Goal: Entertainment & Leisure: Consume media (video, audio)

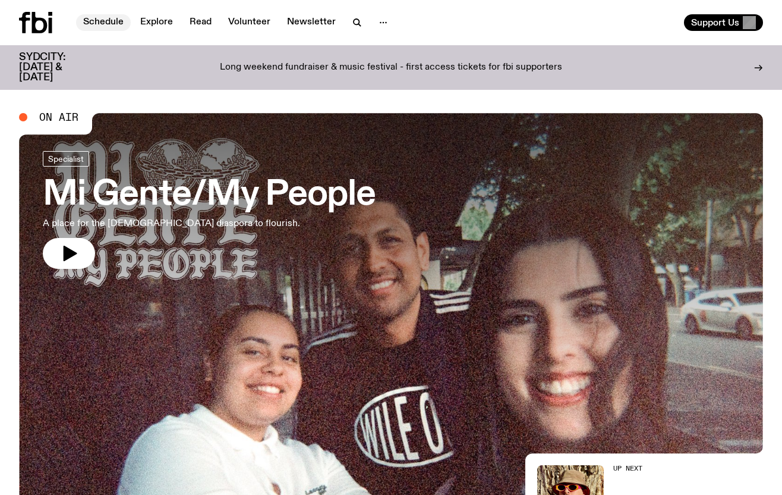
click at [92, 23] on link "Schedule" at bounding box center [103, 22] width 55 height 17
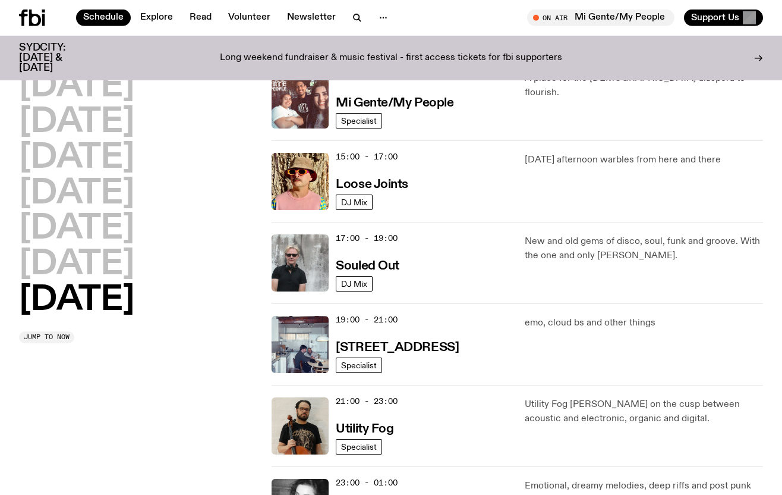
scroll to position [614, 0]
click at [308, 268] on img at bounding box center [300, 263] width 57 height 57
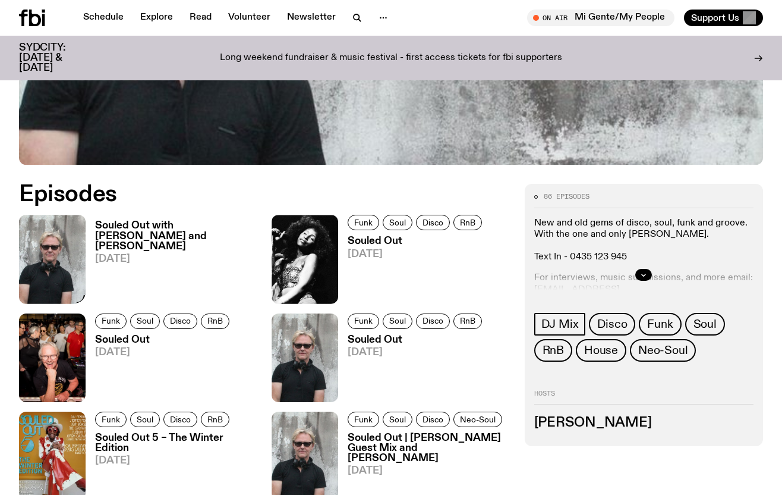
scroll to position [425, 0]
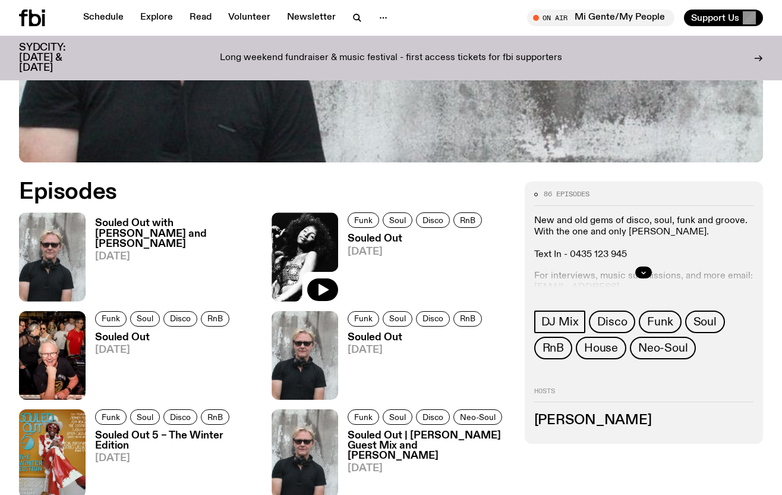
click at [292, 254] on img at bounding box center [305, 256] width 67 height 89
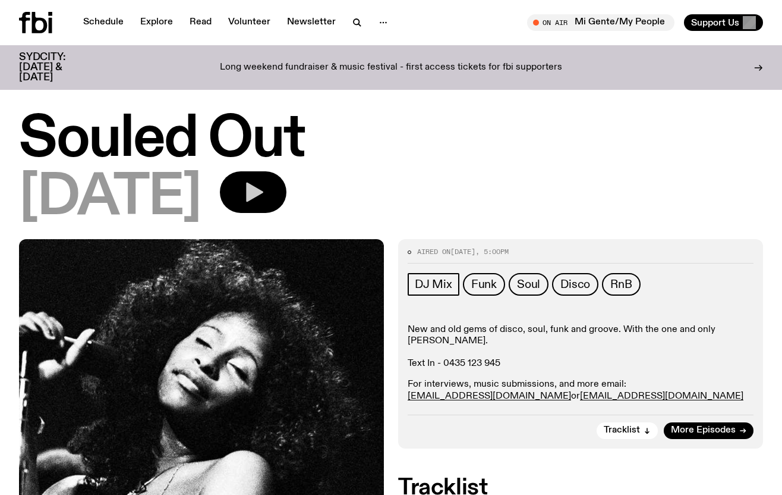
click at [263, 190] on icon "button" at bounding box center [254, 192] width 17 height 20
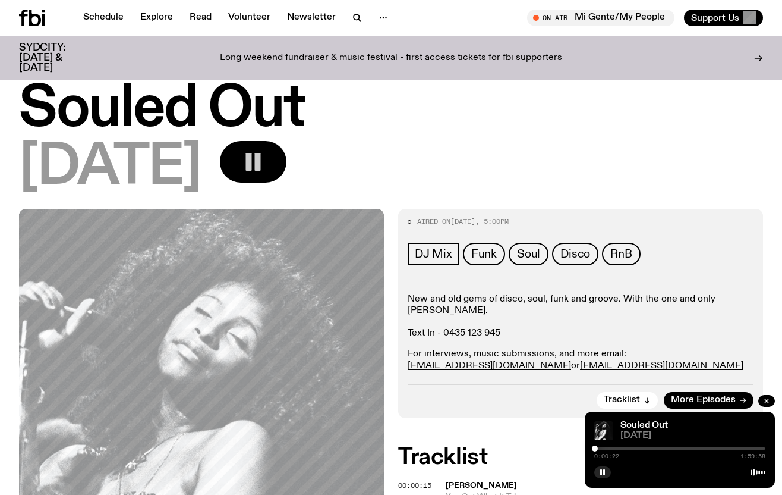
click at [286, 160] on button "button" at bounding box center [253, 162] width 67 height 42
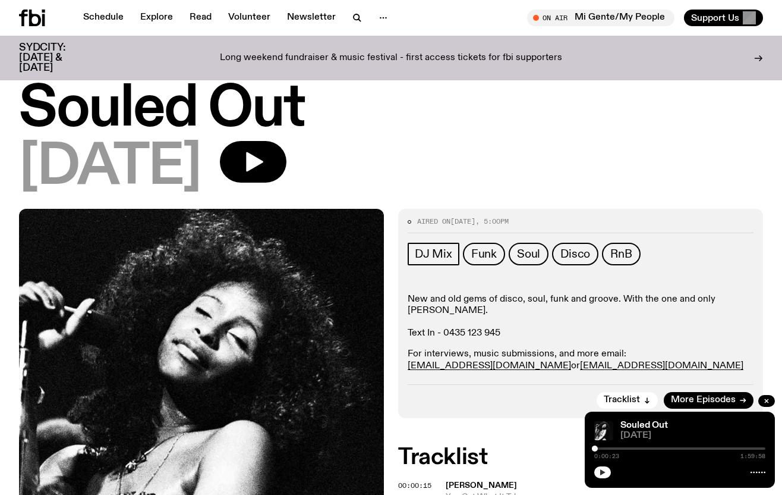
click at [607, 469] on button "button" at bounding box center [602, 472] width 17 height 12
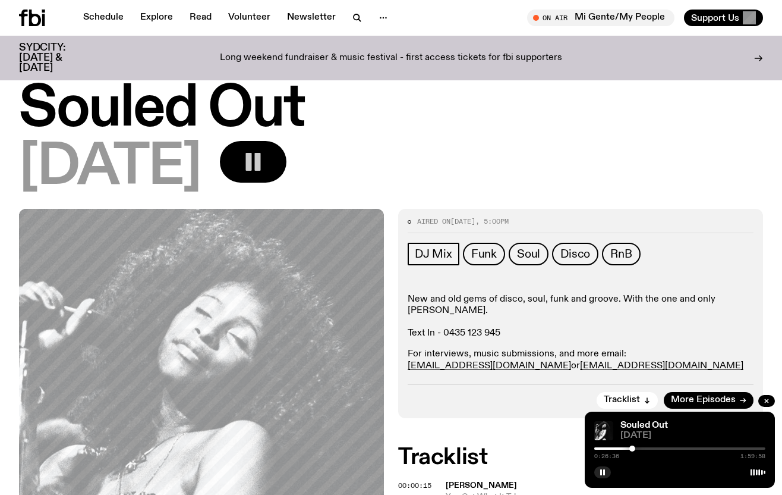
click at [286, 163] on button "button" at bounding box center [253, 162] width 67 height 42
